Goal: Navigation & Orientation: Go to known website

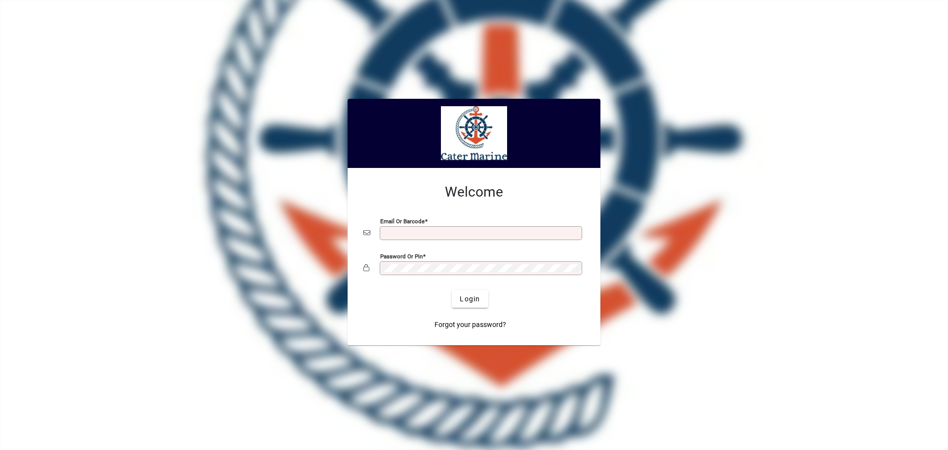
click at [400, 231] on input "Email or Barcode" at bounding box center [481, 233] width 199 height 8
type input "**********"
click at [452, 290] on button "Login" at bounding box center [470, 299] width 36 height 18
